Goal: Task Accomplishment & Management: Manage account settings

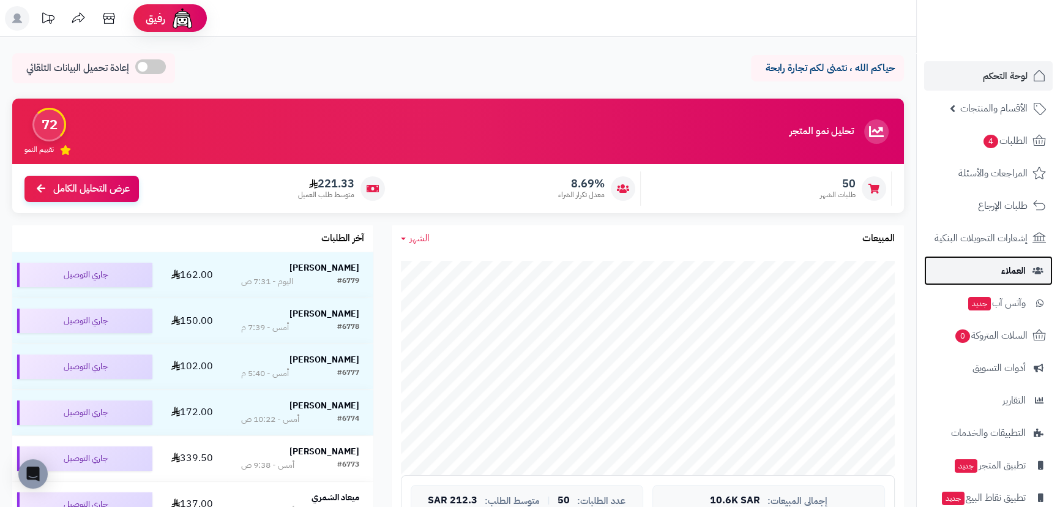
click at [1022, 272] on span "العملاء" at bounding box center [1013, 270] width 24 height 17
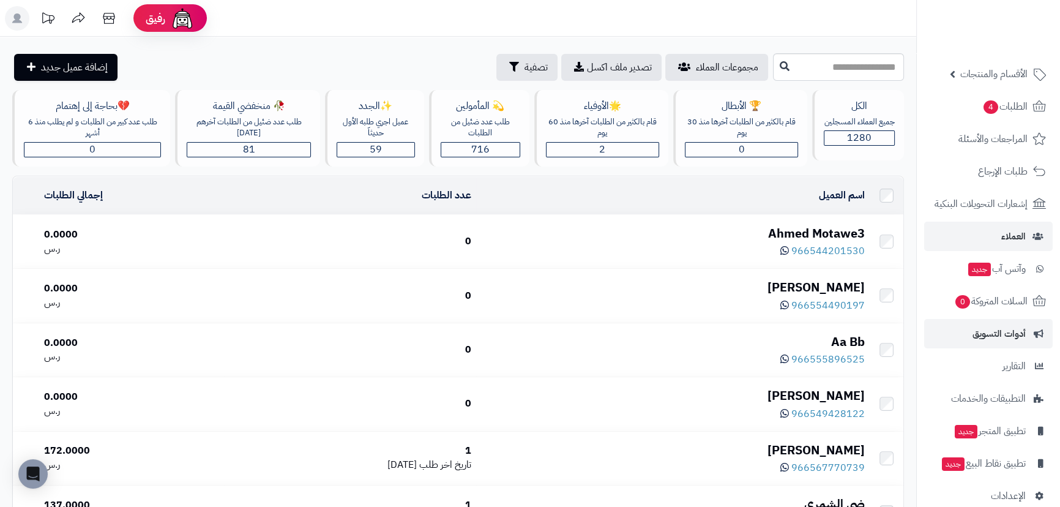
scroll to position [53, 0]
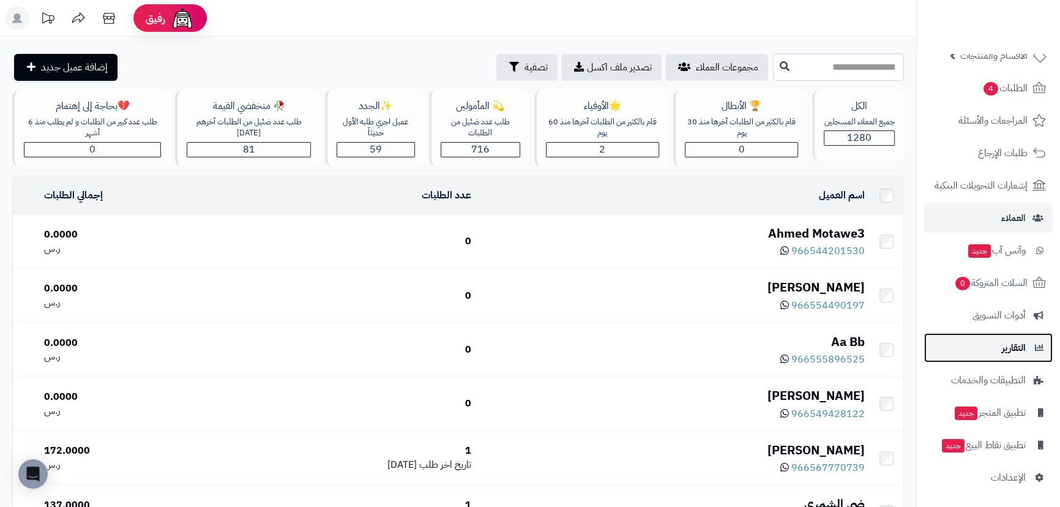
click at [1012, 340] on span "التقارير" at bounding box center [1013, 347] width 24 height 17
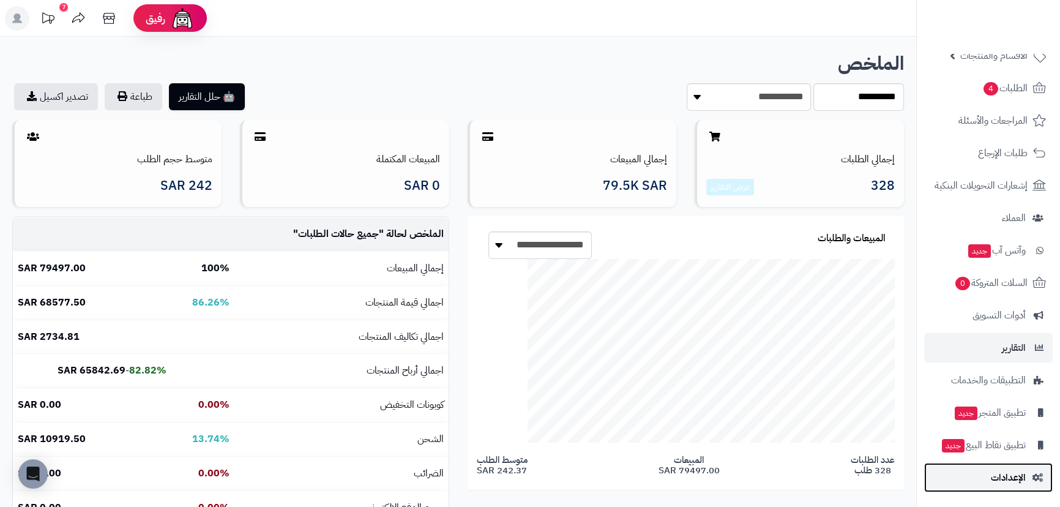
click at [1000, 466] on link "الإعدادات" at bounding box center [988, 477] width 128 height 29
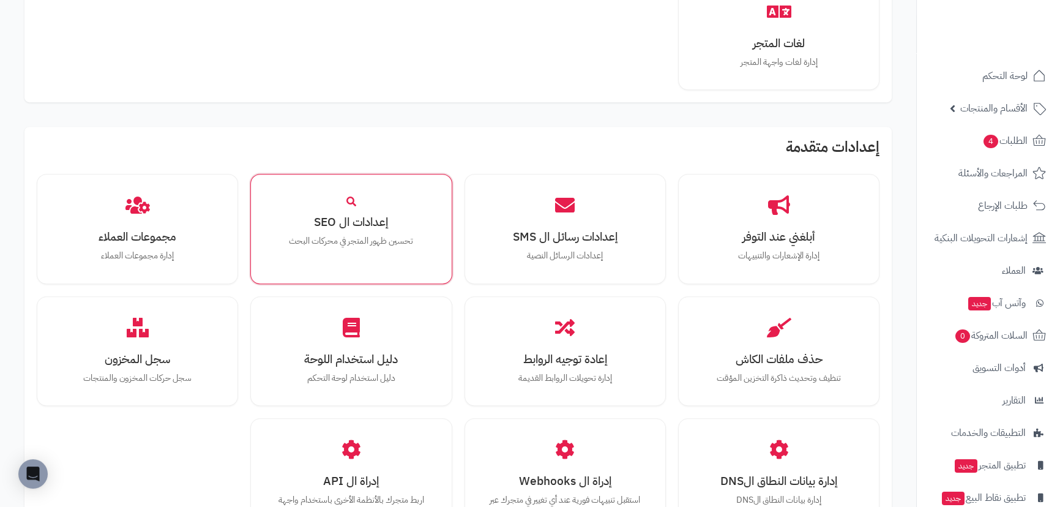
scroll to position [945, 0]
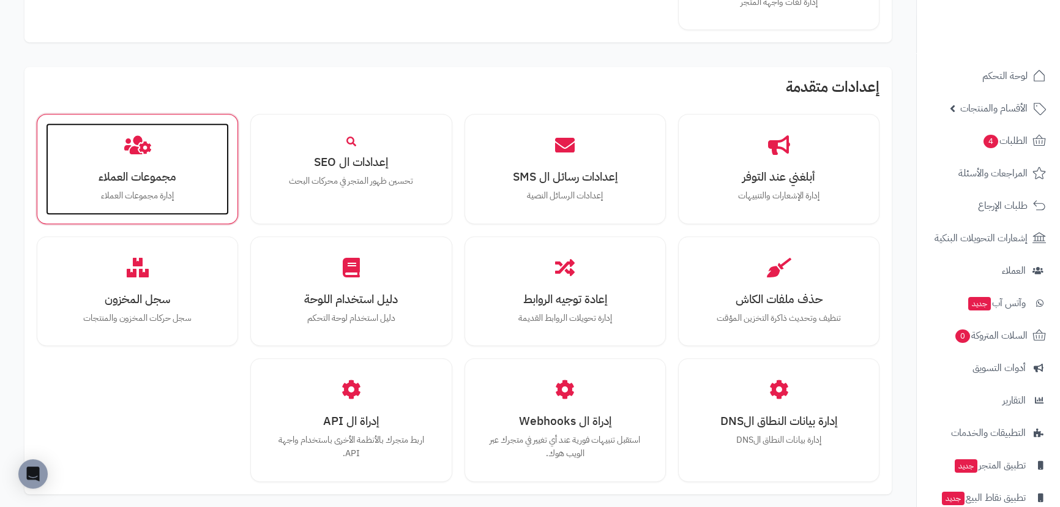
click at [175, 159] on div "مجموعات العملاء إدارة مجموعات العملاء" at bounding box center [137, 169] width 183 height 92
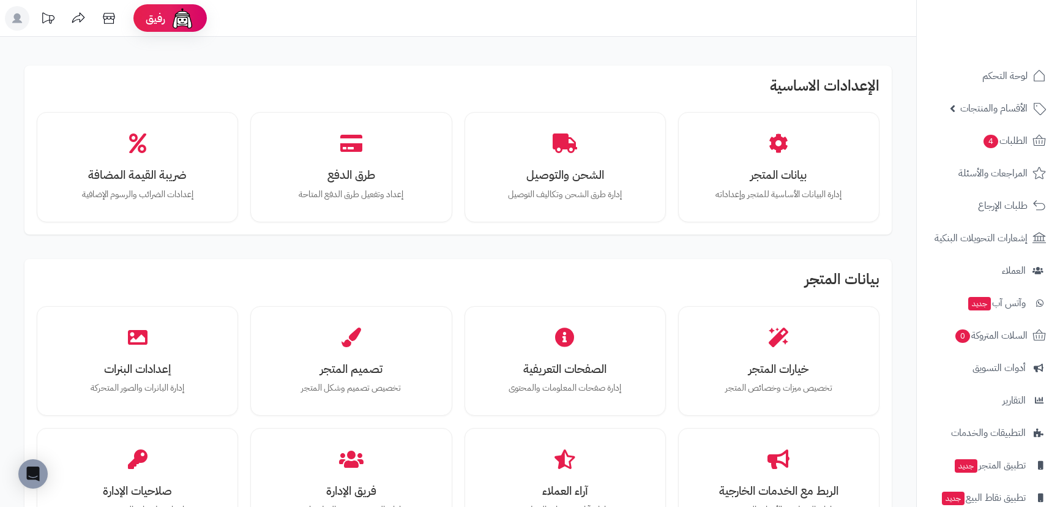
scroll to position [946, 0]
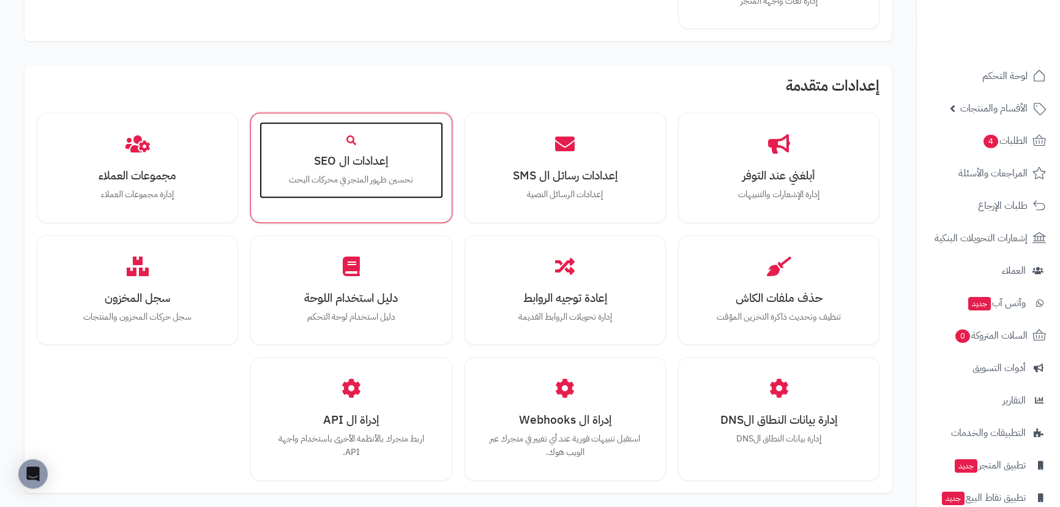
click at [409, 154] on h3 "إعدادات ال SEO" at bounding box center [351, 160] width 158 height 13
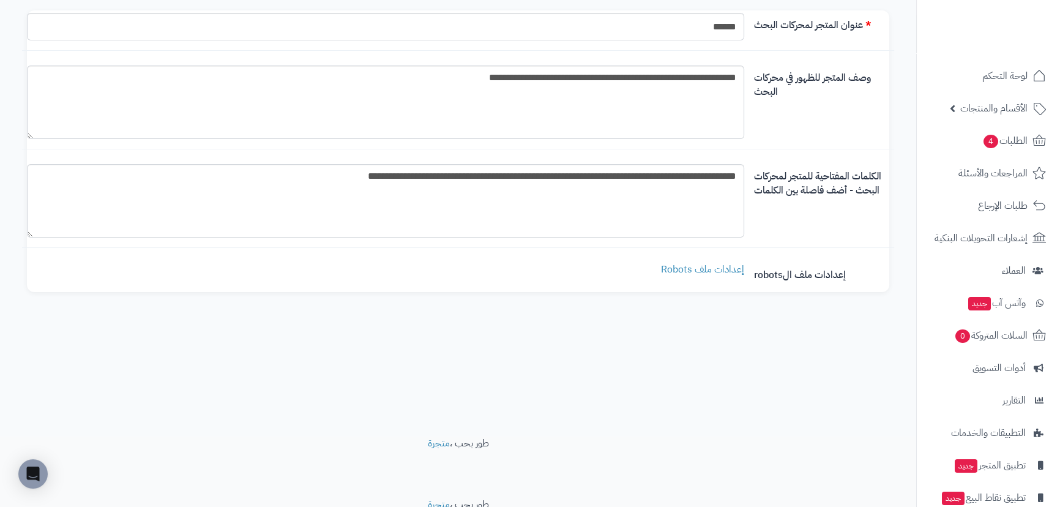
scroll to position [111, 0]
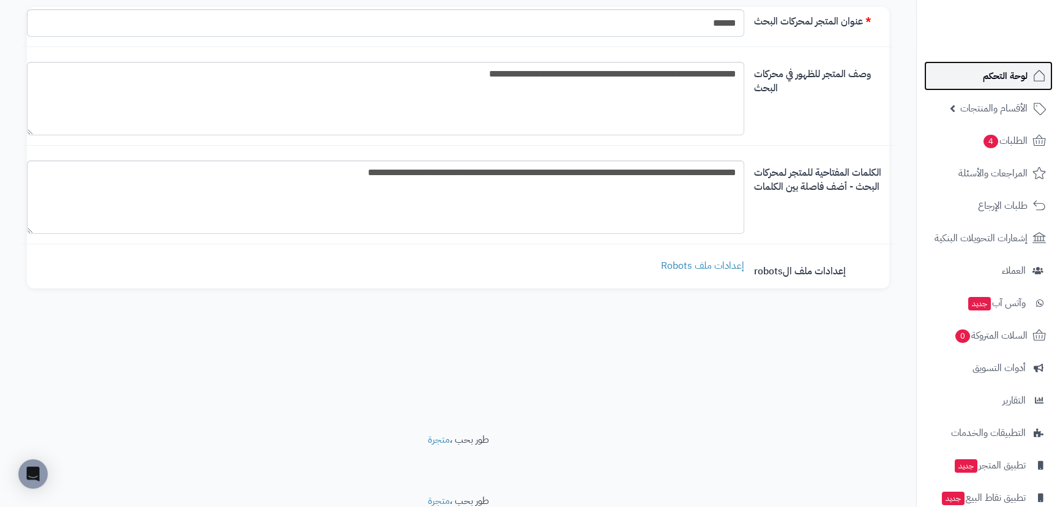
click at [1006, 71] on span "لوحة التحكم" at bounding box center [1005, 75] width 45 height 17
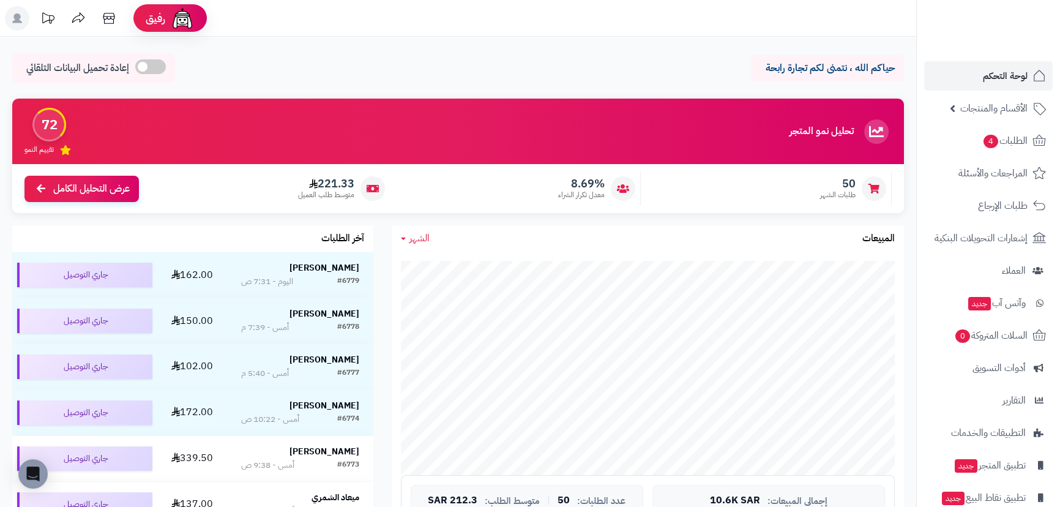
click at [19, 18] on icon at bounding box center [17, 18] width 10 height 10
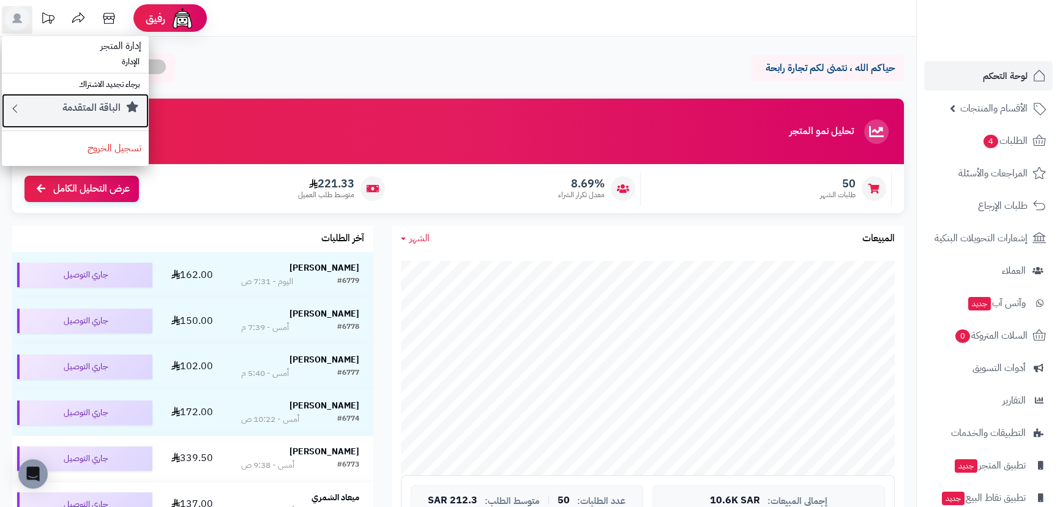
click at [19, 106] on icon at bounding box center [15, 108] width 12 height 15
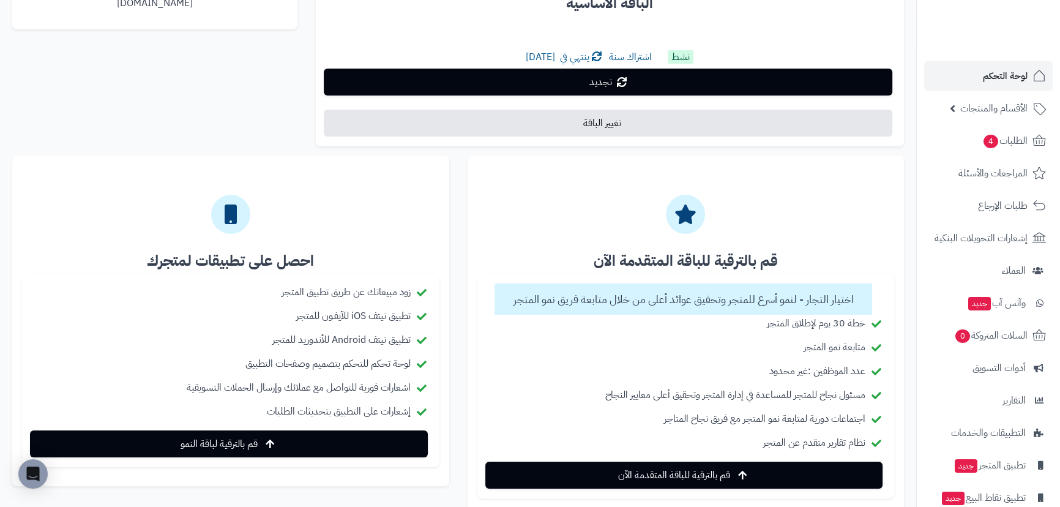
scroll to position [348, 0]
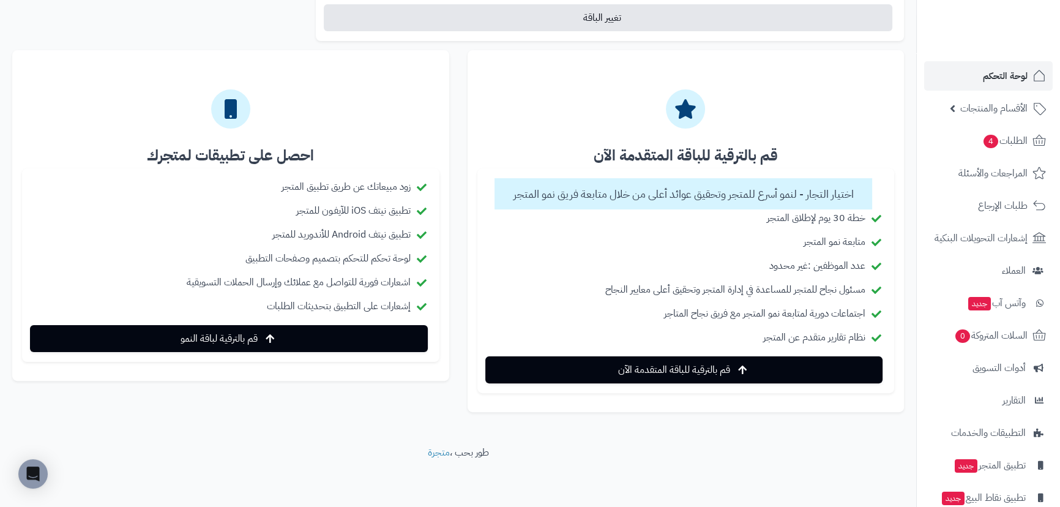
click at [686, 136] on div at bounding box center [685, 101] width 417 height 83
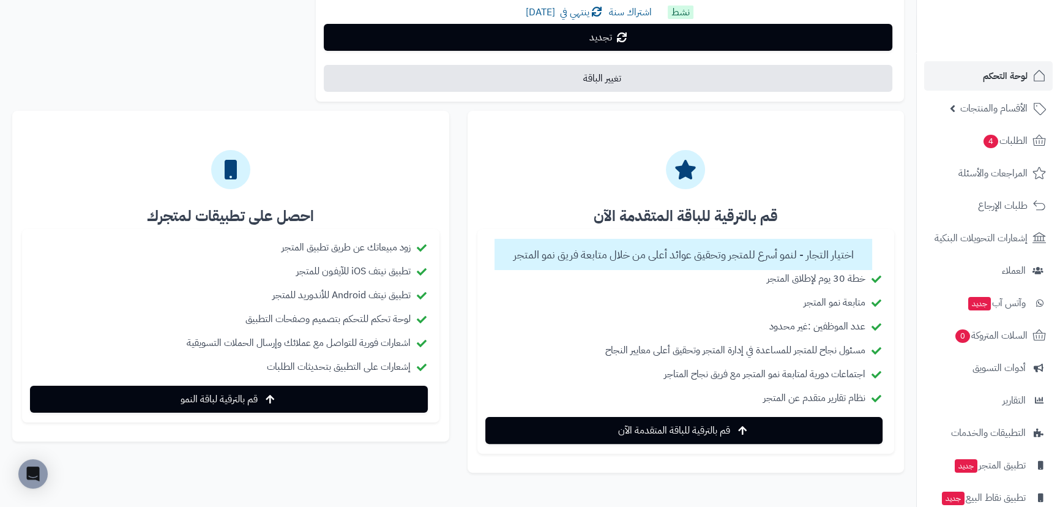
scroll to position [292, 0]
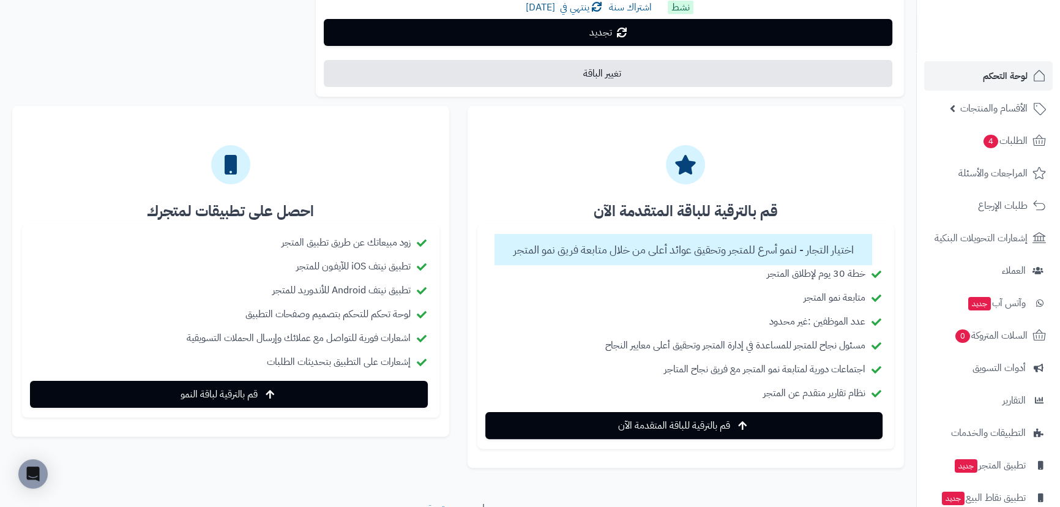
drag, startPoint x: 771, startPoint y: 324, endPoint x: 866, endPoint y: 325, distance: 94.8
click at [866, 325] on li "عدد الموظفين :غير محدود" at bounding box center [686, 322] width 398 height 18
click at [607, 343] on li "مسئول نجاح للمتجر للمساعدة في إدارة المتجر وتحقيق أعلى معايير النجاح" at bounding box center [686, 345] width 398 height 18
drag, startPoint x: 860, startPoint y: 366, endPoint x: 623, endPoint y: 360, distance: 237.4
click at [623, 360] on li "اجتماعات دورية لمتابعة نمو المتجر مع فريق نجاح المتاجر" at bounding box center [686, 369] width 398 height 18
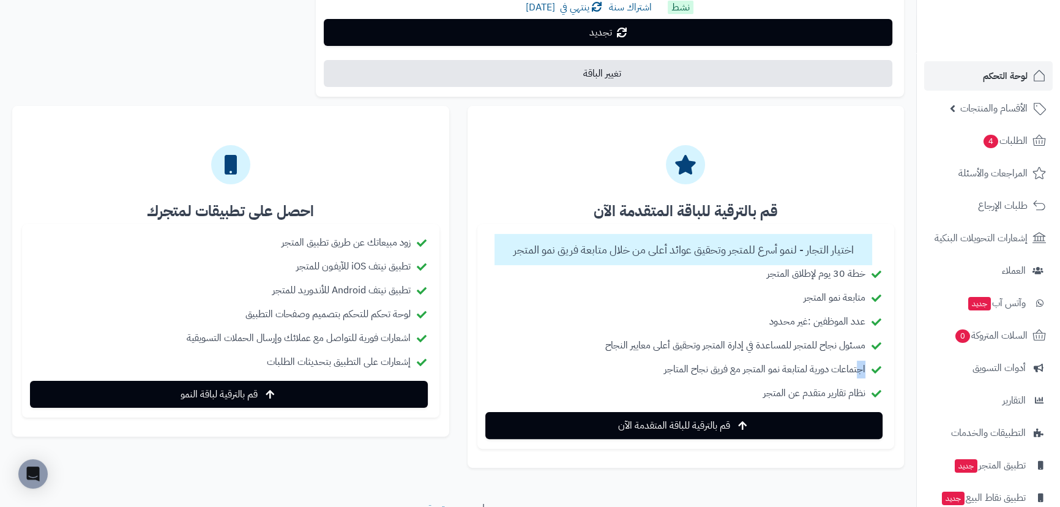
drag, startPoint x: 864, startPoint y: 389, endPoint x: 763, endPoint y: 392, distance: 100.4
click at [763, 392] on li "نظام تقارير متقدم عن المتجر" at bounding box center [686, 393] width 398 height 18
drag, startPoint x: 864, startPoint y: 367, endPoint x: 663, endPoint y: 369, distance: 201.9
click at [663, 369] on li "اجتماعات دورية لمتابعة نمو المتجر مع فريق نجاح المتاجر" at bounding box center [686, 369] width 398 height 18
drag, startPoint x: 862, startPoint y: 348, endPoint x: 590, endPoint y: 347, distance: 272.2
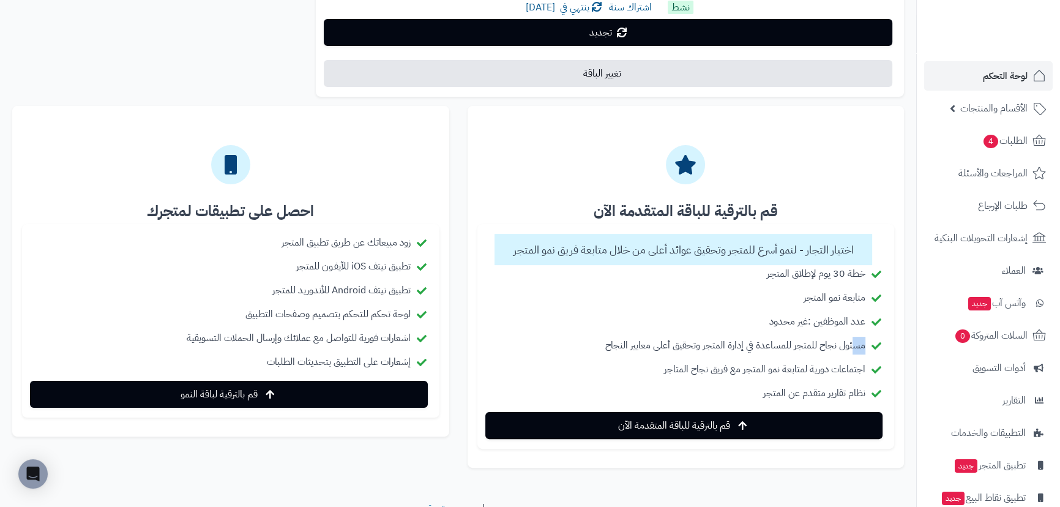
click at [590, 347] on li "مسئول نجاح للمتجر للمساعدة في إدارة المتجر وتحقيق أعلى معايير النجاح" at bounding box center [686, 345] width 398 height 18
drag, startPoint x: 840, startPoint y: 325, endPoint x: 793, endPoint y: 326, distance: 47.1
click at [793, 326] on li "عدد الموظفين :غير محدود" at bounding box center [686, 322] width 398 height 18
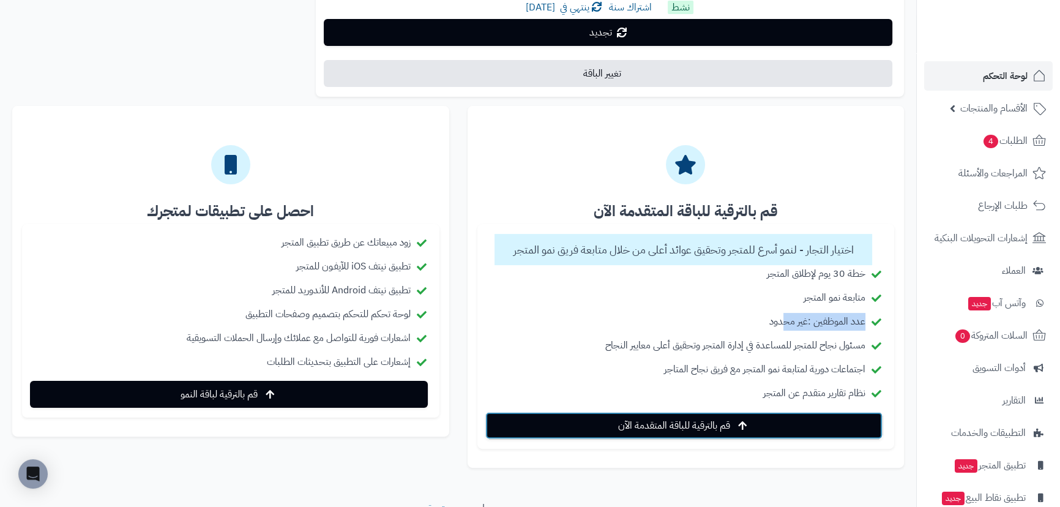
click at [724, 427] on span "قم بالترقية للباقة المتقدمة الآن" at bounding box center [674, 425] width 112 height 15
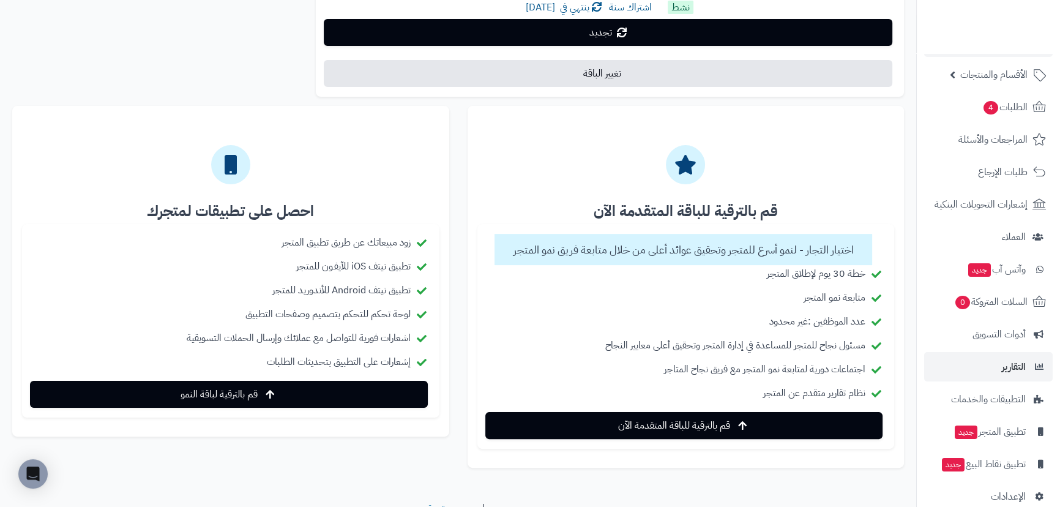
scroll to position [53, 0]
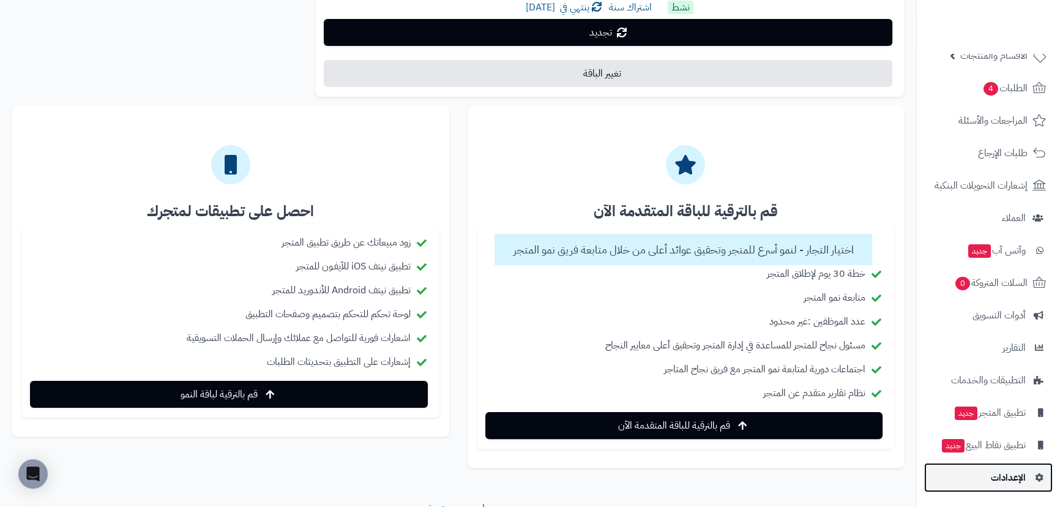
click at [1021, 473] on span "الإعدادات" at bounding box center [1007, 477] width 35 height 17
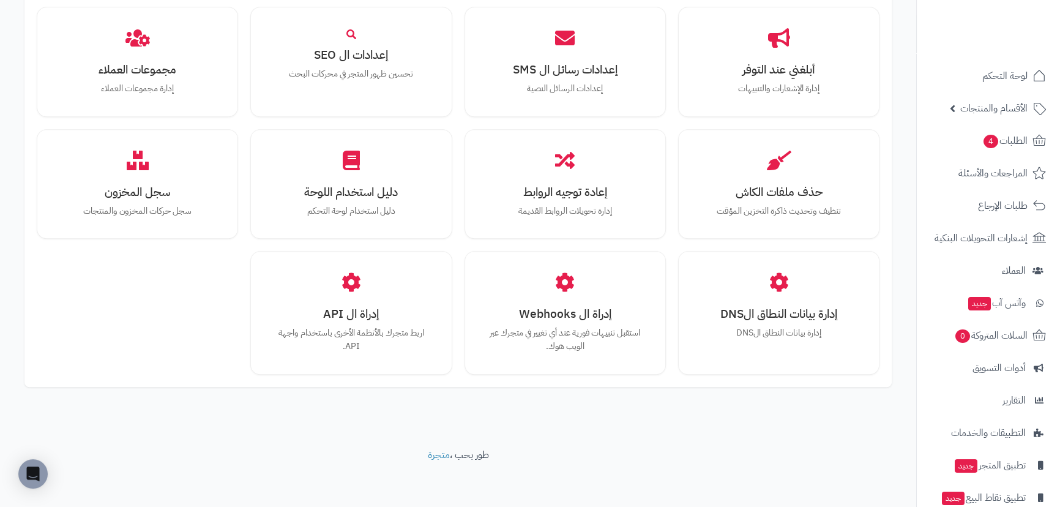
scroll to position [1053, 0]
click at [1008, 72] on span "لوحة التحكم" at bounding box center [1005, 75] width 45 height 17
